Goal: Task Accomplishment & Management: Use online tool/utility

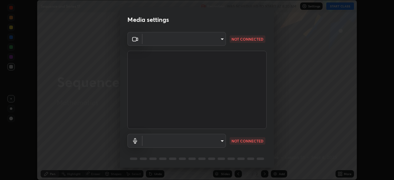
scroll to position [22, 0]
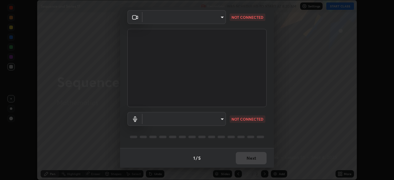
type input "a336d64f64e55d8aa7a740c0692a000d9b2cd72565bf31e1fe246034b728a4c7"
type input "4273d84e70fb5c3da1ad7a87736a7c1c3dc0036dee25445793fb8f51dd498235"
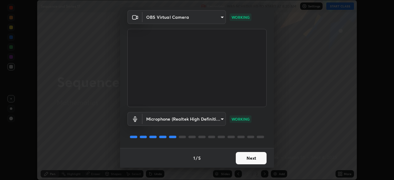
click at [241, 158] on button "Next" at bounding box center [251, 158] width 31 height 12
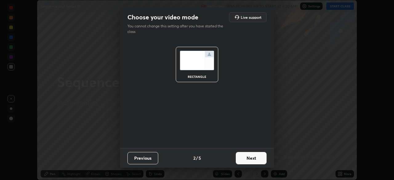
scroll to position [0, 0]
click at [245, 159] on button "Next" at bounding box center [251, 158] width 31 height 12
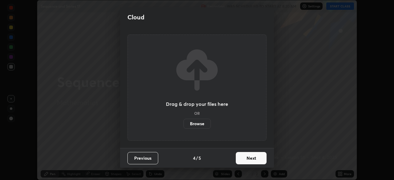
click at [249, 160] on button "Next" at bounding box center [251, 158] width 31 height 12
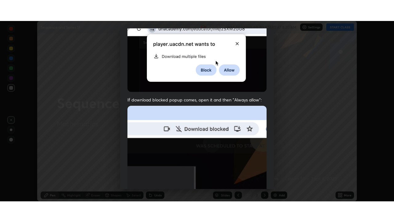
scroll to position [148, 0]
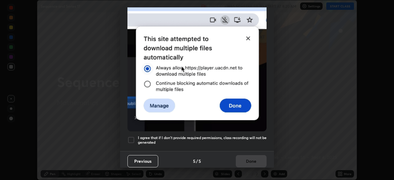
click at [129, 138] on div at bounding box center [131, 139] width 7 height 7
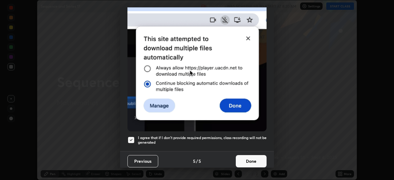
click at [240, 159] on button "Done" at bounding box center [251, 161] width 31 height 12
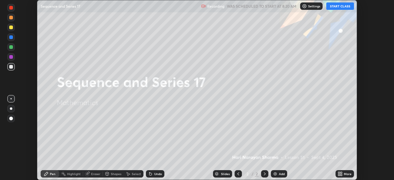
click at [333, 8] on button "START CLASS" at bounding box center [341, 5] width 28 height 7
click at [345, 173] on div "More" at bounding box center [348, 174] width 8 height 3
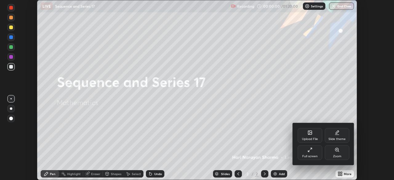
click at [315, 156] on div "Full screen" at bounding box center [309, 156] width 15 height 3
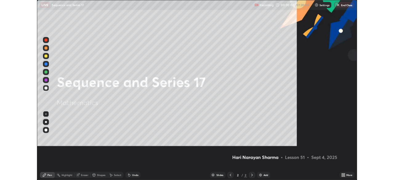
scroll to position [222, 394]
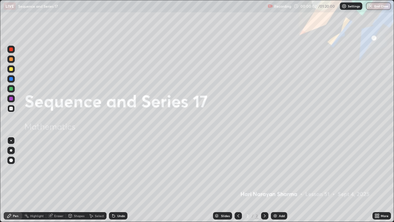
click at [282, 180] on div "Add" at bounding box center [282, 215] width 6 height 3
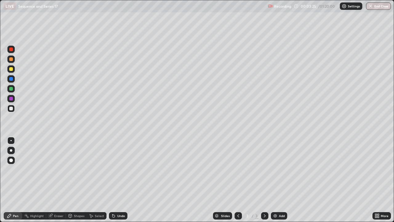
click at [12, 180] on div "Pen" at bounding box center [13, 215] width 18 height 7
click at [10, 68] on div at bounding box center [11, 69] width 4 height 4
click at [10, 180] on div "Pen" at bounding box center [13, 215] width 18 height 7
click at [12, 113] on div at bounding box center [10, 109] width 7 height 10
click at [9, 180] on icon at bounding box center [9, 216] width 4 height 4
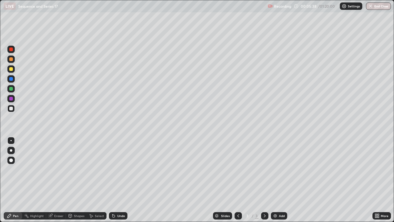
click at [9, 113] on div "Erase all" at bounding box center [11, 110] width 15 height 197
click at [7, 70] on div at bounding box center [10, 68] width 7 height 7
click at [10, 110] on div at bounding box center [10, 108] width 7 height 7
click at [11, 67] on div at bounding box center [10, 68] width 7 height 7
click at [99, 180] on div "Select" at bounding box center [97, 215] width 20 height 7
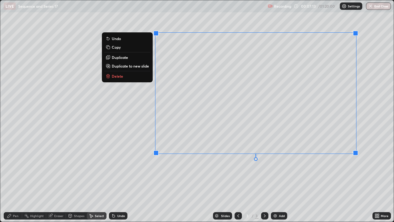
click at [120, 79] on button "Delete" at bounding box center [127, 75] width 46 height 7
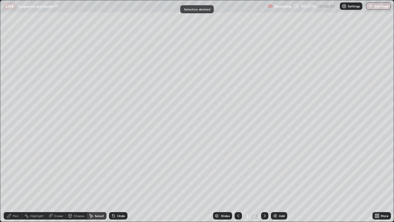
click at [11, 180] on div "Pen" at bounding box center [13, 215] width 18 height 7
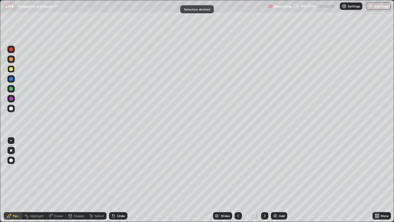
click at [9, 107] on div at bounding box center [10, 108] width 7 height 7
click at [9, 110] on div at bounding box center [10, 108] width 7 height 7
click at [12, 69] on div at bounding box center [11, 69] width 4 height 4
click at [93, 180] on icon at bounding box center [91, 215] width 5 height 5
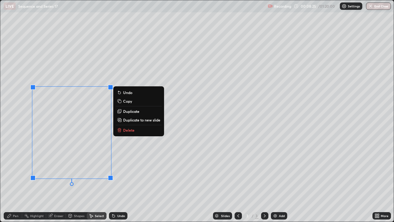
click at [126, 130] on p "Delete" at bounding box center [128, 130] width 11 height 5
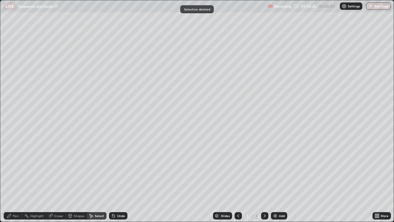
click at [14, 180] on div "Pen" at bounding box center [16, 215] width 6 height 3
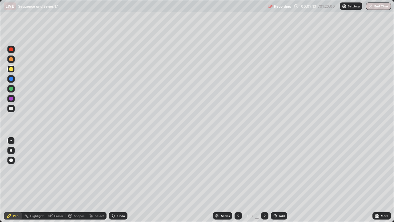
click at [95, 180] on div "Select" at bounding box center [97, 215] width 20 height 7
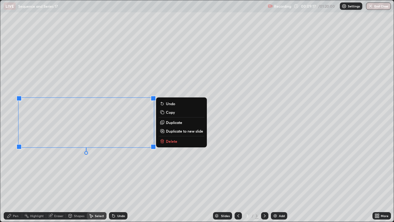
click at [164, 144] on button "Delete" at bounding box center [182, 140] width 46 height 7
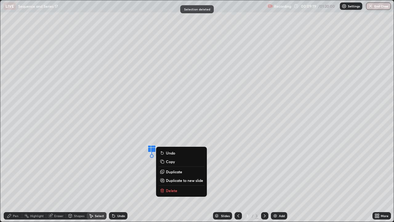
click at [168, 180] on p "Delete" at bounding box center [171, 190] width 11 height 5
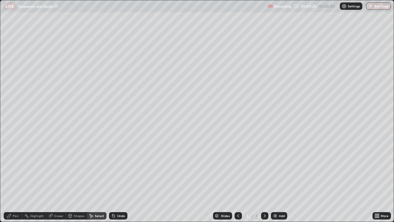
click at [10, 180] on icon at bounding box center [9, 216] width 4 height 4
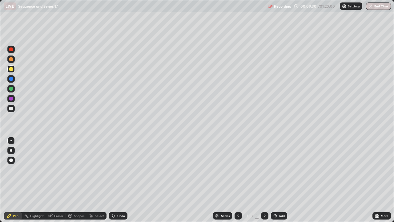
click at [10, 110] on div at bounding box center [10, 108] width 7 height 7
click at [12, 71] on div at bounding box center [10, 68] width 7 height 7
click at [97, 180] on div "Select" at bounding box center [97, 215] width 20 height 7
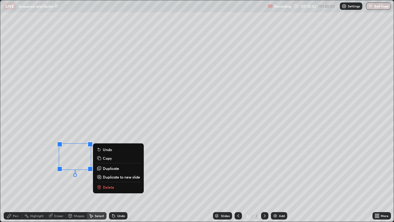
click at [105, 180] on p "Delete" at bounding box center [108, 187] width 11 height 5
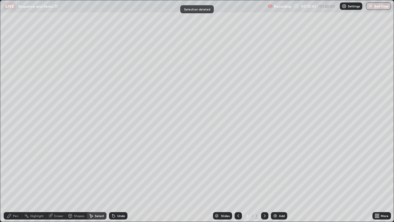
click at [10, 180] on icon at bounding box center [9, 216] width 4 height 4
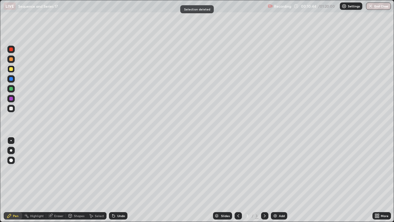
click at [10, 107] on div at bounding box center [11, 109] width 4 height 4
click at [117, 180] on div "Undo" at bounding box center [117, 215] width 21 height 12
click at [116, 180] on div "Undo" at bounding box center [117, 215] width 21 height 12
click at [115, 180] on div "Undo" at bounding box center [118, 215] width 18 height 7
click at [114, 180] on icon at bounding box center [113, 215] width 5 height 5
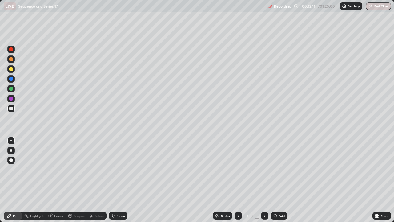
click at [115, 180] on div "Undo" at bounding box center [118, 215] width 18 height 7
click at [114, 180] on div "Undo" at bounding box center [118, 215] width 18 height 7
click at [115, 180] on div "Undo" at bounding box center [118, 215] width 18 height 7
click at [115, 180] on div "Undo" at bounding box center [117, 215] width 21 height 12
click at [115, 180] on icon at bounding box center [113, 215] width 5 height 5
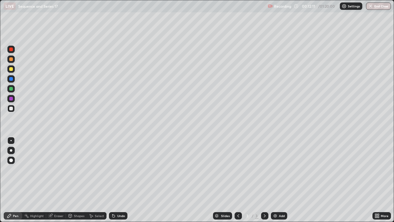
click at [115, 180] on icon at bounding box center [113, 215] width 5 height 5
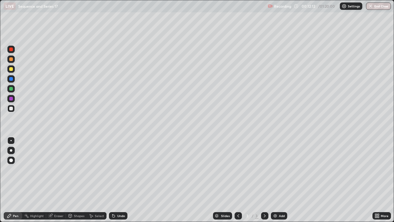
click at [114, 180] on icon at bounding box center [113, 215] width 5 height 5
click at [13, 68] on div at bounding box center [10, 68] width 7 height 7
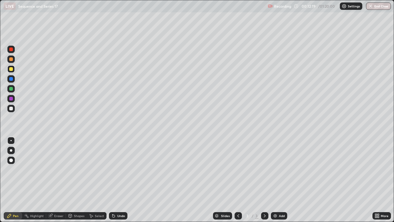
click at [13, 180] on div "Pen" at bounding box center [13, 215] width 18 height 12
click at [10, 107] on div at bounding box center [11, 109] width 4 height 4
click at [118, 180] on div "Undo" at bounding box center [118, 215] width 18 height 7
click at [116, 180] on div "Undo" at bounding box center [118, 215] width 18 height 7
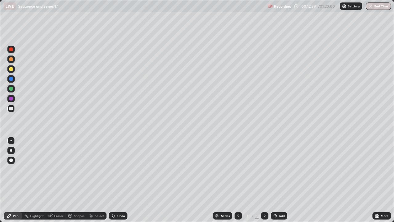
click at [117, 180] on div "Undo" at bounding box center [117, 215] width 21 height 12
click at [10, 180] on icon at bounding box center [9, 215] width 5 height 5
click at [9, 69] on div at bounding box center [10, 68] width 7 height 7
click at [8, 108] on div at bounding box center [10, 108] width 7 height 7
click at [114, 180] on icon at bounding box center [113, 215] width 5 height 5
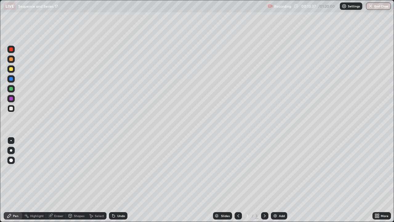
click at [115, 180] on icon at bounding box center [113, 215] width 5 height 5
click at [122, 180] on div "Undo" at bounding box center [118, 215] width 18 height 7
click at [119, 180] on div "Undo" at bounding box center [121, 215] width 8 height 3
click at [123, 180] on div "Undo" at bounding box center [121, 215] width 8 height 3
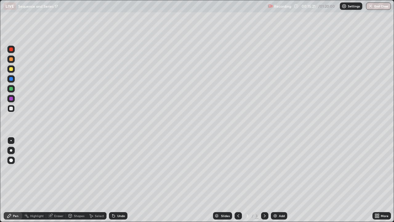
click at [122, 180] on div "Undo" at bounding box center [121, 215] width 8 height 3
click at [120, 180] on div "Undo" at bounding box center [121, 215] width 8 height 3
click at [119, 180] on div "Undo" at bounding box center [118, 215] width 18 height 7
click at [263, 180] on icon at bounding box center [264, 215] width 5 height 5
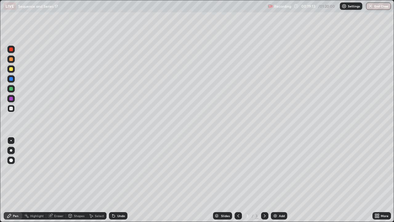
click at [265, 180] on icon at bounding box center [264, 215] width 5 height 5
click at [264, 180] on icon at bounding box center [264, 215] width 5 height 5
click at [279, 180] on div "Add" at bounding box center [282, 215] width 6 height 3
click at [114, 180] on icon at bounding box center [113, 215] width 5 height 5
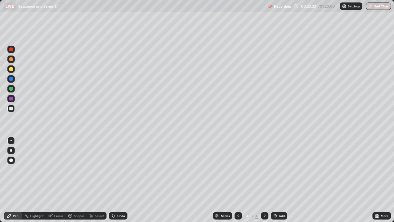
click at [114, 180] on icon at bounding box center [113, 215] width 5 height 5
click at [116, 180] on div "Undo" at bounding box center [118, 215] width 18 height 7
click at [115, 180] on icon at bounding box center [113, 215] width 5 height 5
click at [115, 180] on div "Undo" at bounding box center [118, 215] width 18 height 7
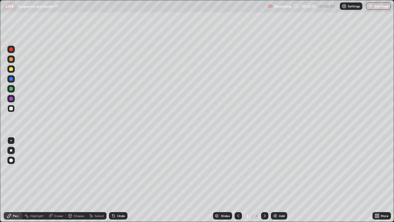
click at [100, 180] on div "Select" at bounding box center [99, 215] width 9 height 3
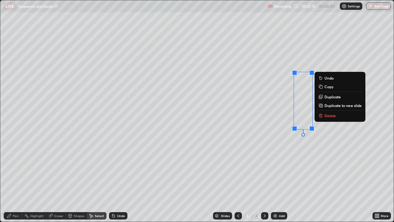
click at [328, 120] on div "0 ° Undo Copy Duplicate Duplicate to new slide Delete" at bounding box center [197, 110] width 394 height 221
click at [328, 117] on p "Delete" at bounding box center [330, 115] width 11 height 5
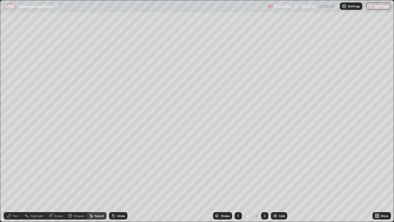
click at [237, 180] on icon at bounding box center [238, 215] width 5 height 5
click at [266, 180] on icon at bounding box center [264, 215] width 5 height 5
click at [12, 180] on div "Pen" at bounding box center [13, 215] width 18 height 7
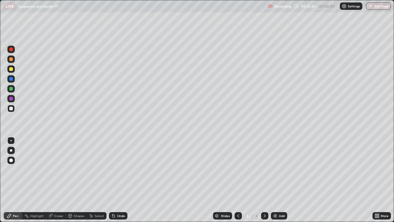
click at [11, 70] on div at bounding box center [11, 69] width 4 height 4
click at [9, 107] on div at bounding box center [10, 108] width 7 height 7
click at [11, 70] on div at bounding box center [11, 69] width 4 height 4
click at [238, 180] on icon at bounding box center [238, 215] width 5 height 5
click at [264, 180] on icon at bounding box center [264, 215] width 5 height 5
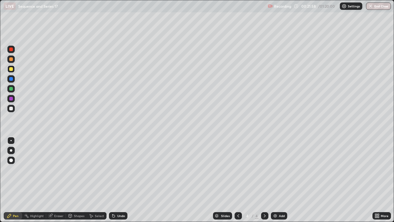
click at [240, 180] on icon at bounding box center [238, 215] width 5 height 5
click at [262, 180] on icon at bounding box center [264, 215] width 5 height 5
click at [235, 180] on div at bounding box center [238, 215] width 7 height 7
click at [264, 180] on icon at bounding box center [264, 215] width 5 height 5
click at [238, 180] on icon at bounding box center [238, 215] width 5 height 5
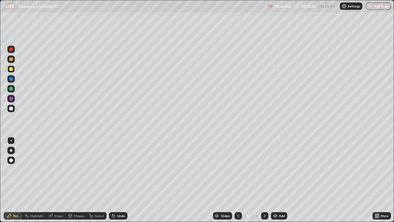
click at [264, 180] on icon at bounding box center [264, 215] width 5 height 5
click at [238, 180] on icon at bounding box center [238, 215] width 5 height 5
click at [264, 180] on icon at bounding box center [264, 215] width 5 height 5
click at [237, 180] on icon at bounding box center [238, 215] width 5 height 5
click at [262, 180] on icon at bounding box center [264, 215] width 5 height 5
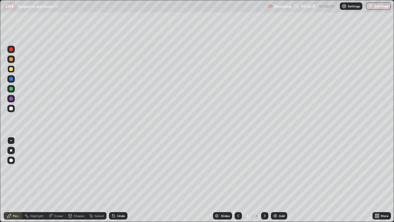
click at [268, 180] on div "Slides 4 / 4 Add" at bounding box center [250, 215] width 245 height 12
click at [264, 180] on icon at bounding box center [264, 215] width 5 height 5
click at [238, 180] on icon at bounding box center [238, 215] width 5 height 5
click at [263, 180] on icon at bounding box center [264, 215] width 5 height 5
click at [241, 180] on div at bounding box center [238, 215] width 7 height 7
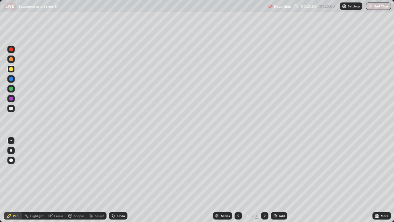
click at [267, 180] on div at bounding box center [264, 215] width 7 height 7
click at [237, 180] on icon at bounding box center [238, 215] width 5 height 5
click at [268, 180] on div at bounding box center [264, 215] width 7 height 12
click at [113, 180] on icon at bounding box center [113, 216] width 2 height 2
click at [362, 180] on div "Slides 4 / 4 Add" at bounding box center [250, 215] width 245 height 12
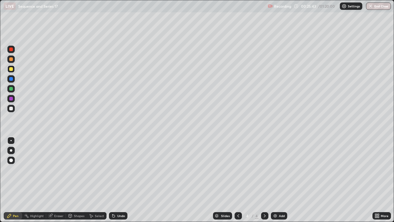
click at [366, 180] on div "Slides 4 / 4 Add" at bounding box center [250, 215] width 245 height 12
click at [365, 180] on div "Slides 4 / 4 Add" at bounding box center [250, 215] width 245 height 12
click at [367, 180] on div "Slides 4 / 4 Add" at bounding box center [250, 215] width 245 height 12
click at [240, 180] on icon at bounding box center [238, 215] width 5 height 5
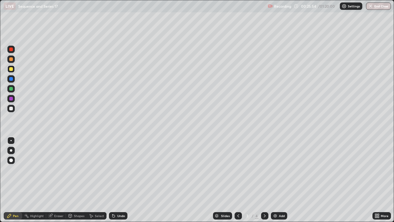
click at [264, 180] on icon at bounding box center [264, 215] width 5 height 5
click at [274, 180] on div "Add" at bounding box center [279, 215] width 16 height 7
click at [238, 180] on icon at bounding box center [238, 215] width 5 height 5
click at [238, 180] on icon at bounding box center [239, 215] width 2 height 3
click at [264, 180] on icon at bounding box center [264, 215] width 5 height 5
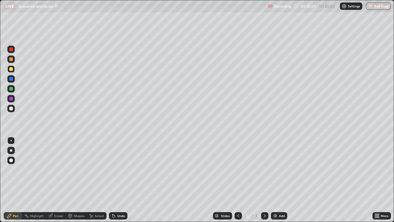
click at [265, 180] on icon at bounding box center [264, 215] width 5 height 5
click at [239, 180] on icon at bounding box center [238, 215] width 5 height 5
click at [236, 180] on icon at bounding box center [238, 215] width 5 height 5
click at [264, 180] on icon at bounding box center [264, 215] width 5 height 5
click at [262, 180] on icon at bounding box center [264, 215] width 5 height 5
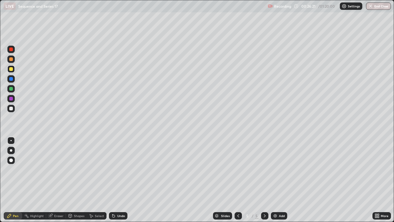
click at [237, 180] on icon at bounding box center [238, 215] width 5 height 5
click at [238, 180] on icon at bounding box center [239, 215] width 2 height 3
click at [263, 180] on div at bounding box center [264, 215] width 7 height 7
click at [265, 180] on icon at bounding box center [264, 215] width 5 height 5
click at [122, 180] on div "Undo" at bounding box center [121, 215] width 8 height 3
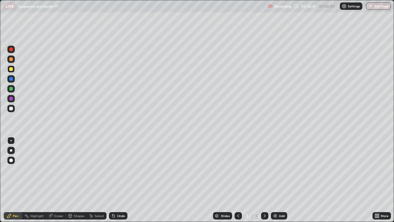
click at [121, 180] on div "Undo" at bounding box center [121, 215] width 8 height 3
click at [120, 180] on div "Undo" at bounding box center [121, 215] width 8 height 3
click at [238, 180] on icon at bounding box center [238, 215] width 5 height 5
click at [236, 180] on icon at bounding box center [238, 215] width 5 height 5
click at [264, 180] on icon at bounding box center [264, 215] width 5 height 5
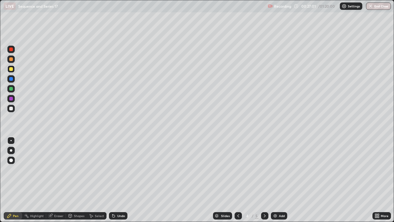
click at [265, 180] on icon at bounding box center [264, 215] width 5 height 5
click at [96, 180] on div "Select" at bounding box center [99, 215] width 9 height 3
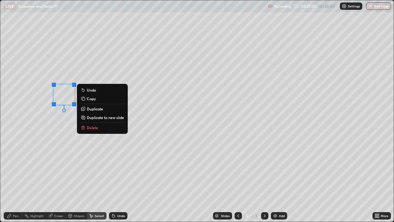
click at [98, 127] on p "Delete" at bounding box center [92, 127] width 11 height 5
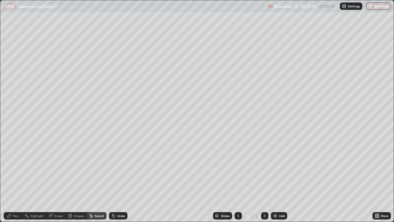
click at [15, 180] on div "Pen" at bounding box center [13, 215] width 18 height 7
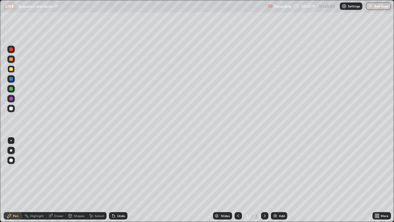
click at [238, 180] on icon at bounding box center [238, 215] width 5 height 5
click at [265, 180] on icon at bounding box center [265, 215] width 2 height 3
click at [265, 180] on icon at bounding box center [264, 215] width 5 height 5
click at [235, 180] on div at bounding box center [238, 215] width 7 height 7
click at [236, 180] on icon at bounding box center [238, 215] width 5 height 5
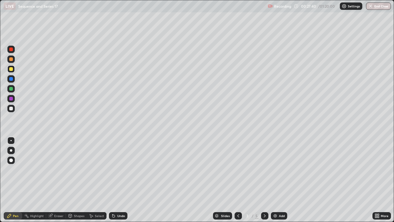
click at [259, 180] on div "3 / 5" at bounding box center [252, 215] width 34 height 12
click at [266, 180] on icon at bounding box center [264, 215] width 5 height 5
click at [264, 180] on icon at bounding box center [264, 215] width 5 height 5
click at [238, 180] on icon at bounding box center [238, 215] width 5 height 5
click at [265, 180] on icon at bounding box center [265, 215] width 2 height 3
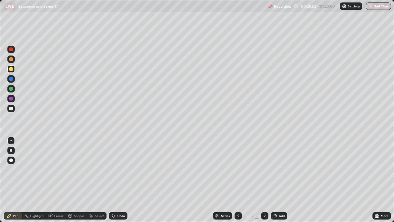
click at [240, 180] on div at bounding box center [238, 215] width 7 height 12
click at [238, 180] on icon at bounding box center [238, 215] width 5 height 5
click at [263, 180] on div at bounding box center [264, 215] width 7 height 7
click at [264, 180] on icon at bounding box center [264, 215] width 5 height 5
click at [238, 180] on icon at bounding box center [238, 215] width 5 height 5
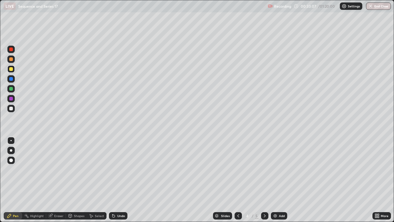
click at [237, 180] on icon at bounding box center [238, 215] width 5 height 5
click at [266, 180] on icon at bounding box center [264, 215] width 5 height 5
click at [265, 180] on icon at bounding box center [264, 215] width 5 height 5
click at [235, 180] on div at bounding box center [238, 215] width 7 height 7
click at [238, 180] on icon at bounding box center [238, 215] width 5 height 5
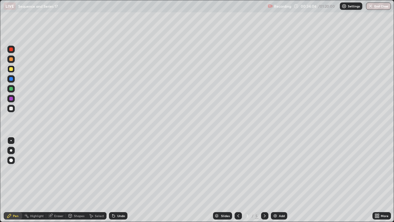
click at [100, 180] on div "Select" at bounding box center [99, 215] width 9 height 3
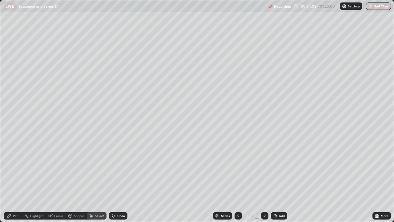
click at [265, 180] on icon at bounding box center [264, 215] width 5 height 5
click at [264, 180] on icon at bounding box center [264, 215] width 5 height 5
click at [13, 180] on div "Pen" at bounding box center [13, 215] width 18 height 7
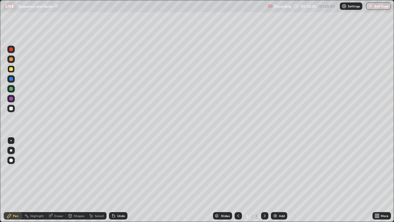
click at [236, 180] on icon at bounding box center [238, 215] width 5 height 5
click at [240, 180] on div at bounding box center [238, 215] width 7 height 7
click at [264, 180] on icon at bounding box center [264, 215] width 5 height 5
click at [238, 180] on icon at bounding box center [239, 215] width 2 height 3
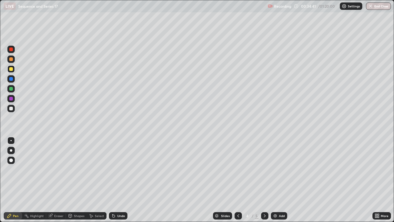
click at [238, 180] on icon at bounding box center [238, 215] width 5 height 5
click at [265, 180] on icon at bounding box center [264, 215] width 5 height 5
click at [264, 180] on icon at bounding box center [264, 215] width 5 height 5
click at [238, 180] on icon at bounding box center [238, 215] width 5 height 5
click at [241, 180] on div at bounding box center [238, 215] width 7 height 7
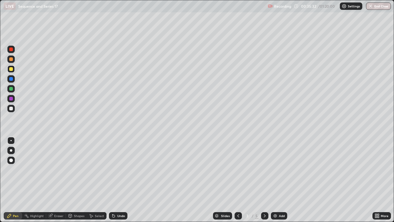
click at [264, 180] on icon at bounding box center [264, 215] width 5 height 5
click at [264, 180] on icon at bounding box center [265, 215] width 2 height 3
click at [275, 180] on img at bounding box center [275, 215] width 5 height 5
click at [116, 180] on div "Undo" at bounding box center [118, 215] width 18 height 7
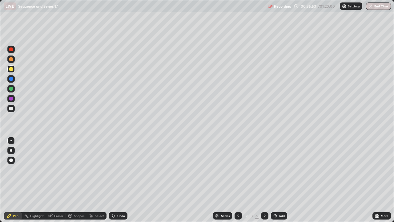
click at [119, 180] on div "Undo" at bounding box center [121, 215] width 8 height 3
click at [120, 180] on div "Undo" at bounding box center [121, 215] width 8 height 3
click at [238, 180] on icon at bounding box center [238, 215] width 5 height 5
click at [239, 180] on icon at bounding box center [238, 215] width 5 height 5
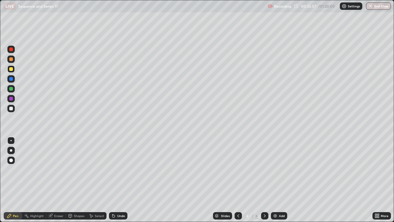
click at [239, 180] on icon at bounding box center [238, 215] width 5 height 5
click at [264, 180] on icon at bounding box center [264, 215] width 5 height 5
click at [241, 180] on div at bounding box center [238, 215] width 7 height 7
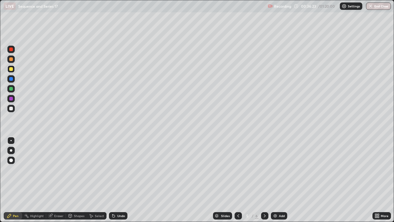
click at [240, 180] on div at bounding box center [238, 215] width 7 height 7
click at [238, 180] on icon at bounding box center [239, 215] width 2 height 3
click at [107, 180] on div "Undo" at bounding box center [117, 215] width 21 height 12
click at [264, 180] on icon at bounding box center [264, 215] width 5 height 5
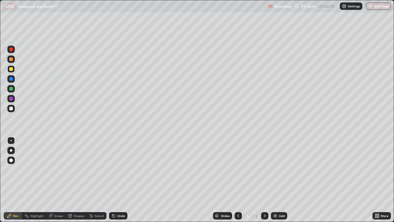
click at [267, 180] on div at bounding box center [264, 215] width 7 height 7
click at [239, 180] on icon at bounding box center [238, 215] width 5 height 5
click at [238, 180] on icon at bounding box center [239, 215] width 2 height 3
click at [264, 180] on icon at bounding box center [265, 215] width 2 height 3
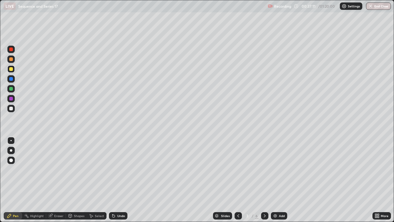
click at [264, 180] on icon at bounding box center [264, 215] width 5 height 5
click at [263, 180] on icon at bounding box center [264, 215] width 5 height 5
click at [264, 180] on icon at bounding box center [264, 215] width 5 height 5
click at [238, 180] on icon at bounding box center [238, 215] width 5 height 5
click at [237, 180] on icon at bounding box center [238, 215] width 5 height 5
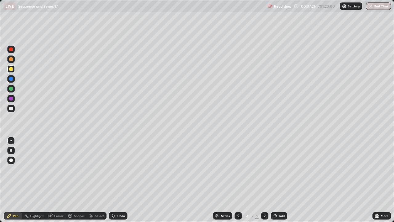
click at [238, 180] on icon at bounding box center [238, 215] width 5 height 5
click at [266, 180] on div at bounding box center [264, 215] width 7 height 12
click at [264, 180] on icon at bounding box center [264, 215] width 5 height 5
click at [238, 180] on div at bounding box center [238, 215] width 7 height 12
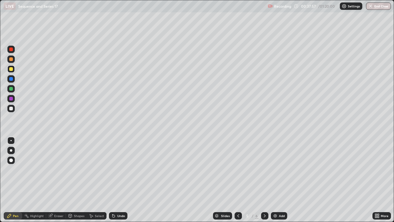
click at [238, 180] on icon at bounding box center [238, 215] width 5 height 5
click at [240, 180] on icon at bounding box center [238, 215] width 5 height 5
click at [264, 180] on icon at bounding box center [265, 215] width 2 height 3
click at [264, 180] on icon at bounding box center [264, 215] width 5 height 5
click at [265, 180] on icon at bounding box center [264, 215] width 5 height 5
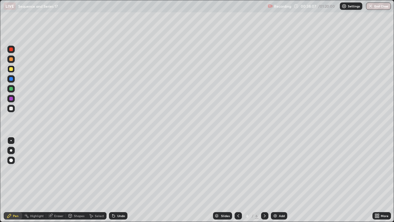
click at [265, 180] on icon at bounding box center [264, 215] width 5 height 5
click at [238, 180] on icon at bounding box center [238, 215] width 5 height 5
click at [239, 180] on icon at bounding box center [238, 215] width 5 height 5
click at [240, 180] on icon at bounding box center [238, 215] width 5 height 5
click at [264, 180] on icon at bounding box center [265, 215] width 2 height 3
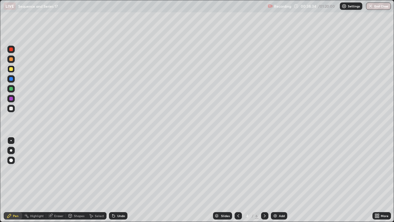
click at [264, 180] on icon at bounding box center [265, 215] width 2 height 3
click at [264, 180] on icon at bounding box center [264, 215] width 5 height 5
click at [238, 180] on icon at bounding box center [239, 215] width 2 height 3
click at [237, 180] on icon at bounding box center [238, 215] width 5 height 5
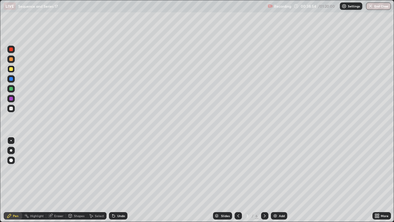
click at [263, 180] on icon at bounding box center [264, 215] width 5 height 5
click at [266, 180] on icon at bounding box center [264, 215] width 5 height 5
click at [242, 180] on div "6 / 6" at bounding box center [252, 215] width 34 height 12
click at [240, 180] on icon at bounding box center [238, 215] width 5 height 5
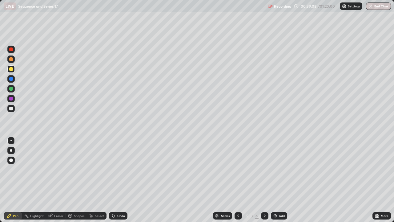
click at [240, 180] on icon at bounding box center [238, 215] width 5 height 5
click at [264, 180] on icon at bounding box center [264, 215] width 5 height 5
click at [98, 180] on div "Select" at bounding box center [99, 215] width 9 height 3
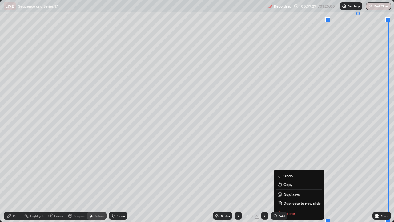
click at [294, 180] on div "Slides 6 / 6 Add" at bounding box center [250, 215] width 245 height 12
click at [353, 147] on div "0 ° Undo Copy Duplicate Duplicate to new slide Delete" at bounding box center [197, 110] width 394 height 221
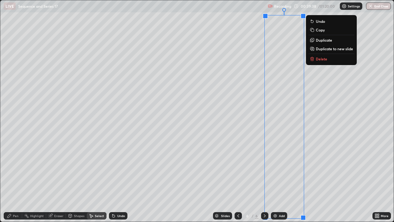
click at [322, 72] on div "0 ° Undo Copy Duplicate Duplicate to new slide Delete" at bounding box center [197, 110] width 394 height 221
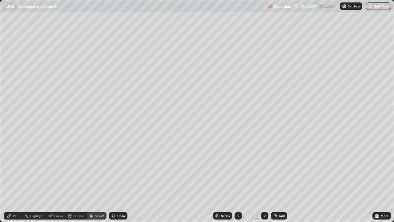
click at [343, 96] on div "0 ° Undo Copy Duplicate Duplicate to new slide Delete" at bounding box center [197, 110] width 394 height 221
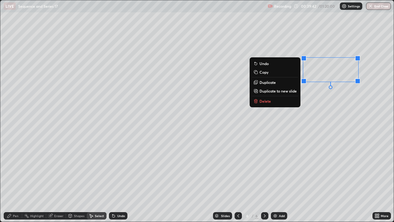
click at [276, 100] on button "Delete" at bounding box center [275, 100] width 46 height 7
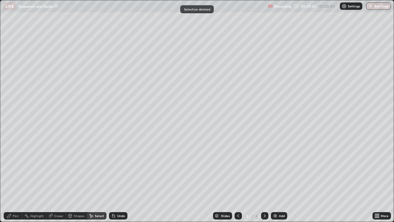
click at [11, 180] on div "Pen" at bounding box center [13, 215] width 18 height 7
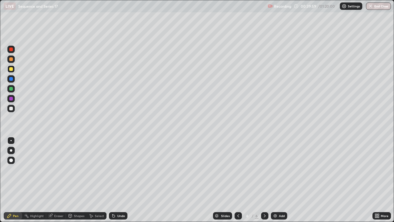
click at [242, 180] on div at bounding box center [238, 215] width 7 height 12
click at [241, 180] on div at bounding box center [238, 215] width 7 height 7
click at [264, 180] on icon at bounding box center [264, 215] width 5 height 5
click at [238, 180] on icon at bounding box center [238, 215] width 5 height 5
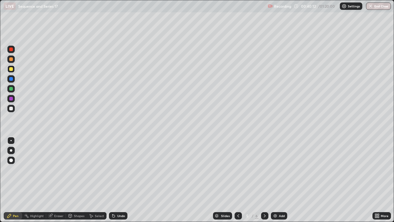
click at [238, 180] on icon at bounding box center [238, 215] width 5 height 5
click at [264, 180] on icon at bounding box center [264, 215] width 5 height 5
click at [239, 180] on div at bounding box center [238, 215] width 7 height 7
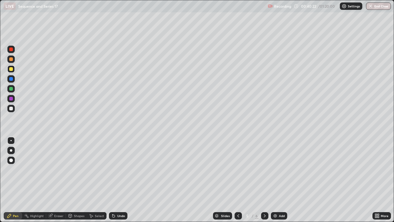
click at [238, 180] on icon at bounding box center [239, 215] width 2 height 3
click at [264, 180] on icon at bounding box center [264, 215] width 5 height 5
click at [238, 180] on icon at bounding box center [239, 215] width 2 height 3
click at [238, 180] on icon at bounding box center [238, 215] width 5 height 5
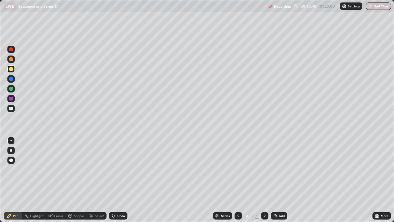
click at [261, 180] on div at bounding box center [264, 215] width 7 height 7
click at [265, 180] on icon at bounding box center [264, 215] width 5 height 5
click at [239, 180] on icon at bounding box center [238, 215] width 5 height 5
click at [265, 180] on icon at bounding box center [264, 215] width 5 height 5
click at [263, 180] on icon at bounding box center [264, 215] width 5 height 5
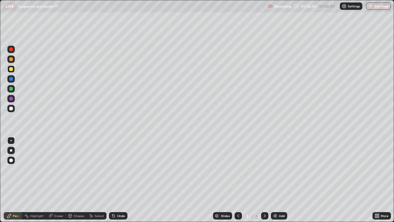
click at [265, 180] on icon at bounding box center [265, 215] width 2 height 3
click at [279, 180] on div "Add" at bounding box center [282, 215] width 6 height 3
click at [13, 66] on div at bounding box center [10, 68] width 7 height 7
click at [10, 106] on div at bounding box center [10, 108] width 7 height 7
click at [10, 70] on div at bounding box center [11, 69] width 4 height 4
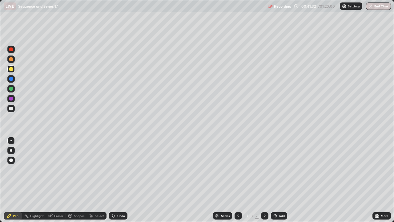
click at [14, 180] on div "Pen" at bounding box center [16, 215] width 6 height 3
click at [10, 108] on div at bounding box center [11, 109] width 4 height 4
click at [13, 71] on div at bounding box center [10, 68] width 7 height 7
click at [7, 107] on div at bounding box center [10, 108] width 7 height 7
click at [11, 69] on div at bounding box center [11, 69] width 4 height 4
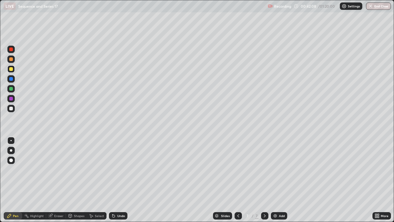
click at [237, 180] on icon at bounding box center [238, 215] width 5 height 5
click at [236, 180] on icon at bounding box center [238, 215] width 5 height 5
click at [237, 180] on icon at bounding box center [238, 215] width 5 height 5
click at [238, 180] on icon at bounding box center [238, 215] width 5 height 5
click at [260, 180] on div "3 / 7" at bounding box center [252, 215] width 34 height 12
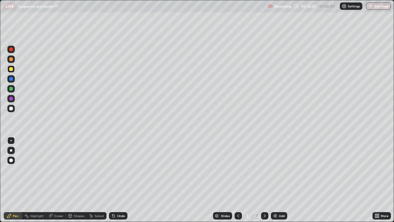
click at [261, 180] on div at bounding box center [264, 215] width 7 height 7
click at [263, 180] on icon at bounding box center [264, 215] width 5 height 5
click at [262, 180] on icon at bounding box center [264, 215] width 5 height 5
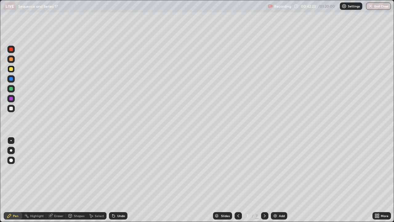
click at [10, 110] on div at bounding box center [10, 108] width 7 height 7
click at [238, 180] on icon at bounding box center [238, 215] width 5 height 5
click at [265, 180] on icon at bounding box center [264, 215] width 5 height 5
click at [238, 180] on icon at bounding box center [238, 215] width 5 height 5
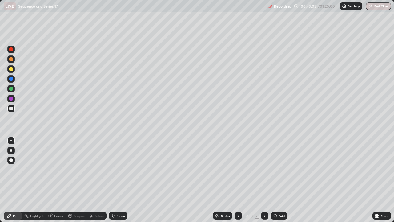
click at [238, 180] on icon at bounding box center [238, 215] width 5 height 5
click at [236, 180] on icon at bounding box center [238, 215] width 5 height 5
click at [262, 180] on div at bounding box center [264, 215] width 7 height 7
click at [264, 180] on icon at bounding box center [264, 215] width 5 height 5
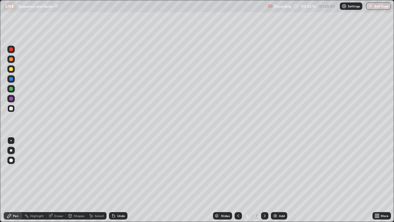
click at [264, 180] on icon at bounding box center [264, 215] width 5 height 5
click at [236, 180] on icon at bounding box center [238, 215] width 5 height 5
click at [237, 180] on icon at bounding box center [238, 215] width 5 height 5
click at [238, 180] on icon at bounding box center [238, 215] width 5 height 5
click at [236, 180] on icon at bounding box center [238, 215] width 5 height 5
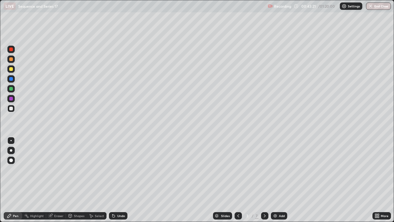
click at [11, 87] on div at bounding box center [11, 89] width 4 height 4
click at [266, 180] on icon at bounding box center [264, 215] width 5 height 5
click at [265, 180] on div at bounding box center [264, 215] width 7 height 12
click at [264, 180] on div at bounding box center [264, 215] width 7 height 7
click at [264, 180] on icon at bounding box center [264, 215] width 5 height 5
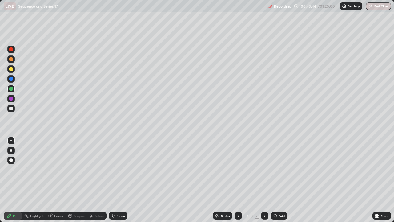
click at [236, 180] on icon at bounding box center [238, 215] width 5 height 5
click at [237, 180] on icon at bounding box center [238, 215] width 5 height 5
click at [263, 180] on icon at bounding box center [264, 215] width 5 height 5
click at [264, 180] on icon at bounding box center [264, 215] width 5 height 5
click at [235, 180] on div at bounding box center [238, 215] width 7 height 7
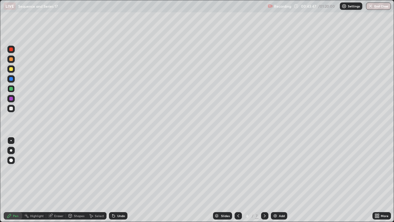
click at [232, 180] on div "Slides 6 / 7 Add" at bounding box center [250, 215] width 245 height 12
click at [237, 180] on icon at bounding box center [238, 215] width 5 height 5
click at [234, 180] on div "Slides 4 / 7 Add" at bounding box center [250, 215] width 245 height 12
click at [237, 180] on icon at bounding box center [238, 215] width 5 height 5
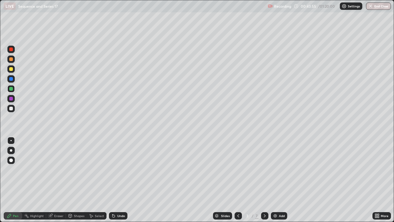
click at [263, 180] on icon at bounding box center [264, 215] width 5 height 5
click at [262, 180] on icon at bounding box center [264, 215] width 5 height 5
click at [262, 180] on div at bounding box center [264, 215] width 7 height 7
click at [237, 180] on icon at bounding box center [238, 215] width 5 height 5
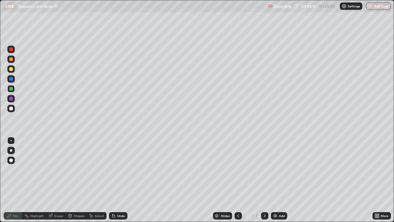
click at [236, 180] on div at bounding box center [238, 215] width 7 height 7
click at [237, 180] on div at bounding box center [238, 215] width 7 height 7
click at [266, 180] on div at bounding box center [264, 215] width 7 height 7
click at [266, 180] on icon at bounding box center [264, 215] width 5 height 5
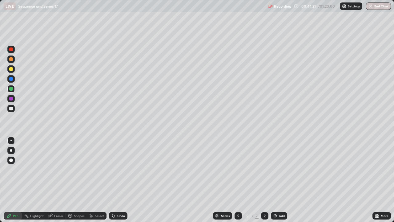
click at [266, 180] on icon at bounding box center [264, 215] width 5 height 5
click at [264, 180] on icon at bounding box center [264, 215] width 5 height 5
click at [122, 180] on div "Undo" at bounding box center [118, 215] width 18 height 7
click at [235, 180] on div at bounding box center [238, 215] width 7 height 7
click at [237, 180] on icon at bounding box center [238, 215] width 5 height 5
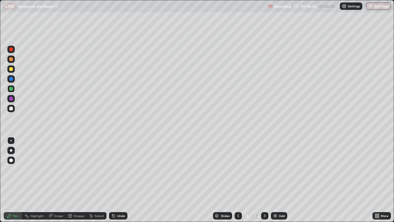
click at [238, 180] on icon at bounding box center [238, 215] width 5 height 5
click at [237, 180] on icon at bounding box center [238, 215] width 5 height 5
click at [261, 180] on div at bounding box center [264, 215] width 7 height 7
click at [262, 180] on icon at bounding box center [264, 215] width 5 height 5
click at [263, 180] on icon at bounding box center [264, 215] width 5 height 5
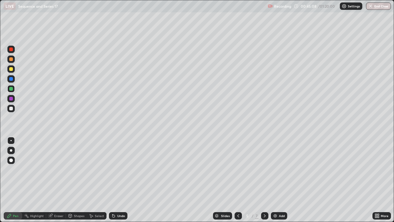
click at [262, 180] on icon at bounding box center [264, 215] width 5 height 5
click at [238, 180] on icon at bounding box center [238, 215] width 5 height 5
click at [238, 180] on icon at bounding box center [239, 215] width 2 height 3
click at [238, 180] on icon at bounding box center [238, 215] width 5 height 5
click at [264, 180] on icon at bounding box center [264, 215] width 5 height 5
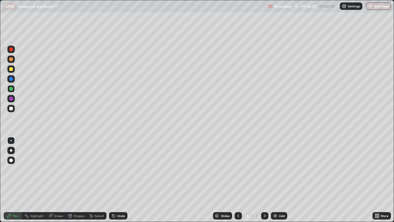
click at [264, 180] on icon at bounding box center [265, 215] width 2 height 3
click at [263, 180] on icon at bounding box center [264, 215] width 5 height 5
click at [99, 180] on div "Select" at bounding box center [99, 215] width 9 height 3
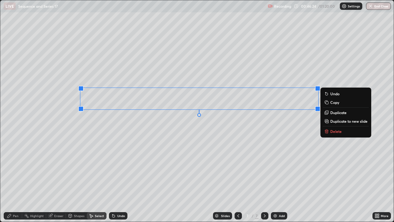
click at [336, 121] on p "Duplicate to new slide" at bounding box center [349, 121] width 37 height 5
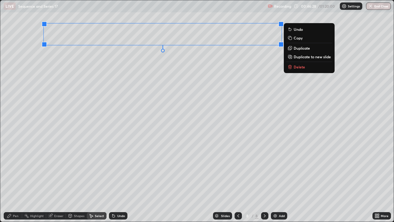
click at [15, 180] on div "Pen" at bounding box center [16, 215] width 6 height 3
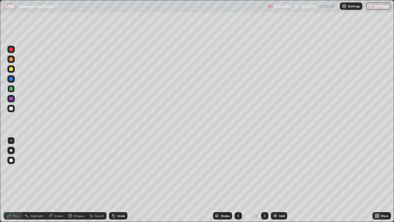
click at [11, 110] on div at bounding box center [11, 109] width 4 height 4
click at [238, 180] on icon at bounding box center [238, 215] width 5 height 5
click at [13, 68] on div at bounding box center [11, 69] width 4 height 4
click at [262, 180] on icon at bounding box center [264, 215] width 5 height 5
click at [263, 180] on icon at bounding box center [264, 215] width 5 height 5
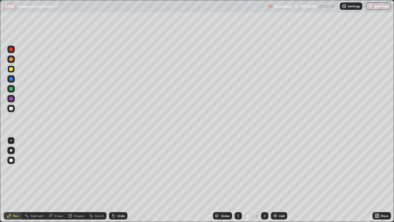
click at [274, 180] on img at bounding box center [275, 215] width 5 height 5
click at [99, 180] on div "Select" at bounding box center [99, 215] width 9 height 3
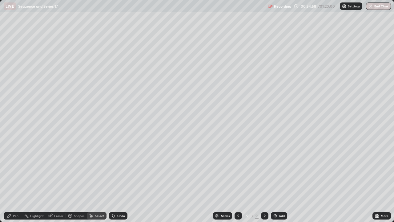
click at [77, 180] on div "Shapes" at bounding box center [79, 215] width 10 height 3
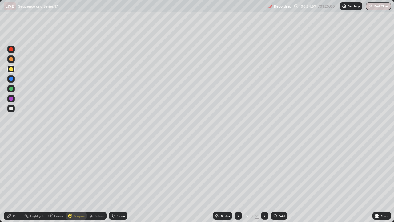
click at [56, 180] on div "Eraser" at bounding box center [58, 215] width 9 height 3
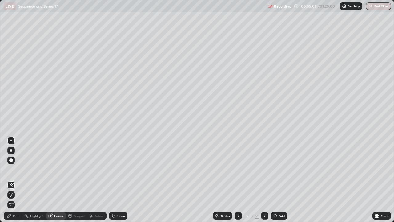
click at [17, 180] on div "Pen" at bounding box center [16, 215] width 6 height 3
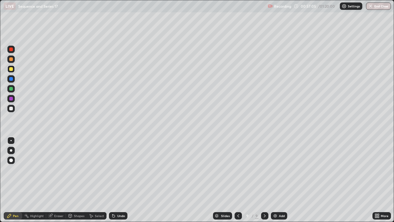
click at [279, 180] on div "Add" at bounding box center [279, 215] width 16 height 7
click at [278, 180] on div "Add" at bounding box center [279, 215] width 16 height 7
click at [240, 180] on div at bounding box center [238, 215] width 7 height 7
click at [238, 180] on icon at bounding box center [238, 215] width 5 height 5
click at [116, 180] on div "Undo" at bounding box center [118, 215] width 18 height 7
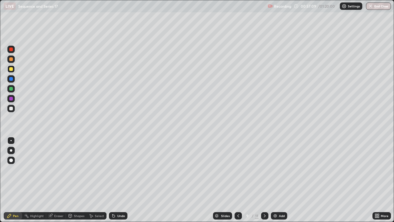
click at [112, 180] on icon at bounding box center [112, 214] width 1 height 1
click at [113, 180] on icon at bounding box center [113, 216] width 2 height 2
click at [266, 180] on div at bounding box center [264, 215] width 7 height 7
click at [239, 180] on div at bounding box center [238, 215] width 7 height 7
click at [239, 180] on icon at bounding box center [238, 215] width 5 height 5
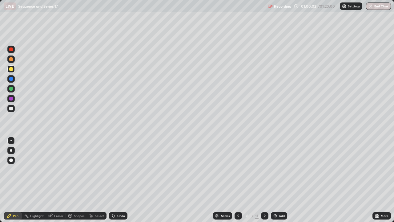
click at [239, 180] on icon at bounding box center [238, 215] width 5 height 5
click at [263, 180] on icon at bounding box center [264, 215] width 5 height 5
click at [265, 180] on icon at bounding box center [265, 215] width 2 height 3
click at [238, 180] on icon at bounding box center [239, 215] width 2 height 3
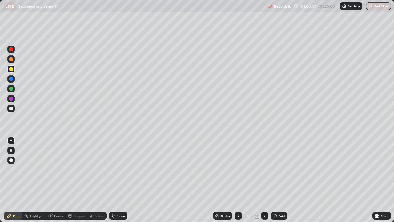
click at [265, 180] on icon at bounding box center [264, 215] width 5 height 5
click at [238, 180] on icon at bounding box center [238, 215] width 5 height 5
click at [239, 180] on icon at bounding box center [238, 215] width 5 height 5
click at [265, 180] on icon at bounding box center [264, 215] width 5 height 5
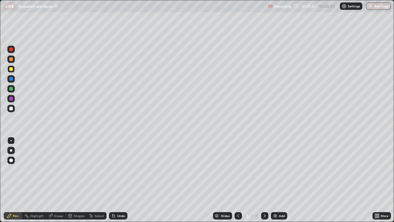
click at [265, 180] on icon at bounding box center [264, 215] width 5 height 5
click at [238, 180] on icon at bounding box center [238, 215] width 5 height 5
click at [239, 180] on icon at bounding box center [238, 215] width 5 height 5
click at [238, 180] on icon at bounding box center [238, 215] width 5 height 5
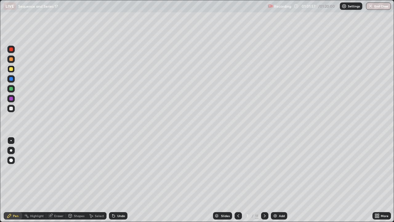
click at [266, 180] on icon at bounding box center [264, 215] width 5 height 5
click at [240, 180] on icon at bounding box center [238, 215] width 5 height 5
click at [238, 180] on icon at bounding box center [238, 215] width 5 height 5
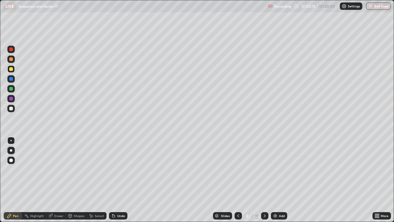
click at [238, 180] on icon at bounding box center [239, 215] width 2 height 3
click at [238, 180] on icon at bounding box center [238, 215] width 5 height 5
click at [238, 180] on icon at bounding box center [239, 215] width 2 height 3
click at [238, 180] on icon at bounding box center [238, 215] width 5 height 5
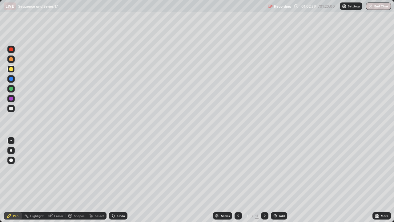
click at [265, 180] on icon at bounding box center [264, 215] width 5 height 5
click at [264, 180] on icon at bounding box center [264, 215] width 5 height 5
click at [265, 180] on icon at bounding box center [264, 215] width 5 height 5
click at [264, 180] on icon at bounding box center [264, 215] width 5 height 5
click at [265, 180] on icon at bounding box center [264, 215] width 5 height 5
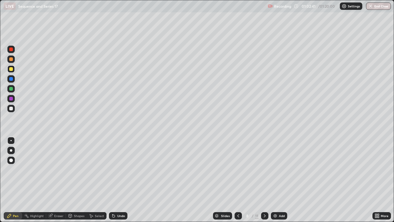
click at [264, 180] on icon at bounding box center [264, 215] width 5 height 5
click at [265, 180] on icon at bounding box center [264, 215] width 5 height 5
click at [239, 180] on icon at bounding box center [238, 215] width 5 height 5
click at [240, 180] on icon at bounding box center [238, 215] width 5 height 5
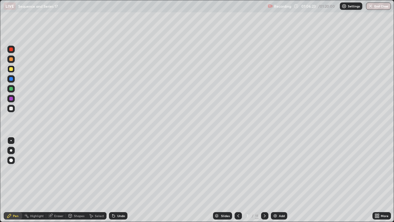
click at [263, 180] on icon at bounding box center [264, 215] width 5 height 5
click at [264, 180] on icon at bounding box center [264, 215] width 5 height 5
click at [238, 180] on icon at bounding box center [238, 215] width 5 height 5
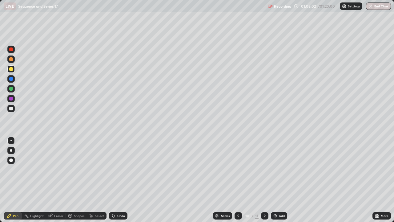
click at [236, 180] on icon at bounding box center [238, 215] width 5 height 5
click at [238, 180] on icon at bounding box center [238, 215] width 5 height 5
click at [238, 180] on icon at bounding box center [239, 215] width 2 height 3
click at [264, 180] on icon at bounding box center [264, 215] width 5 height 5
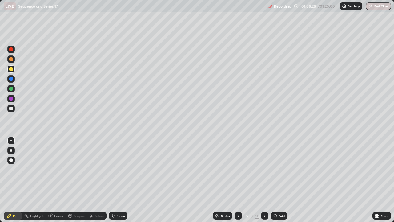
click at [264, 180] on icon at bounding box center [264, 215] width 5 height 5
click at [14, 107] on div at bounding box center [10, 108] width 7 height 7
click at [374, 9] on button "End Class" at bounding box center [378, 5] width 25 height 7
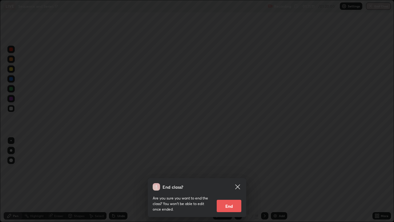
click at [235, 180] on button "End" at bounding box center [229, 206] width 25 height 12
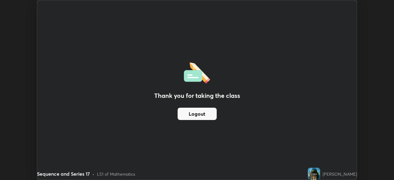
scroll to position [30624, 30410]
